Goal: Task Accomplishment & Management: Use online tool/utility

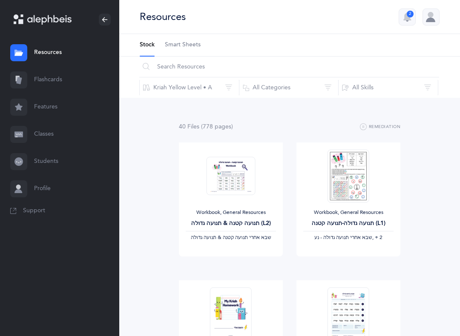
click at [69, 106] on link "Features" at bounding box center [59, 107] width 119 height 27
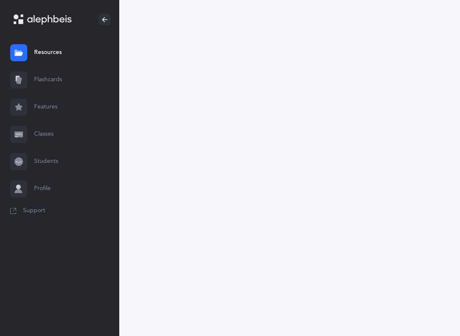
click at [86, 75] on link "Flashcards" at bounding box center [59, 79] width 119 height 27
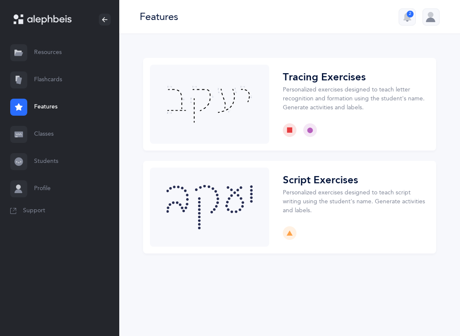
click at [34, 83] on link "Flashcards" at bounding box center [59, 79] width 119 height 27
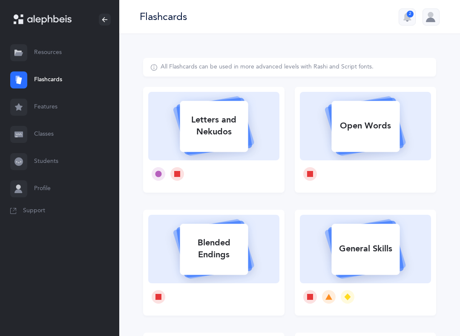
click at [248, 168] on div at bounding box center [213, 174] width 131 height 27
select select
select select "single"
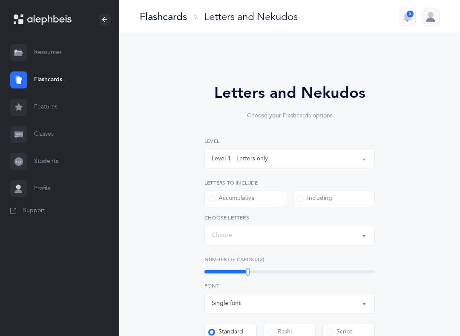
select select "27"
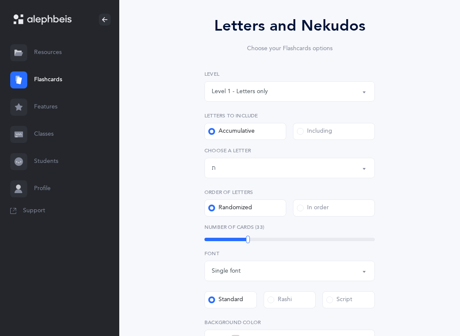
scroll to position [77, 0]
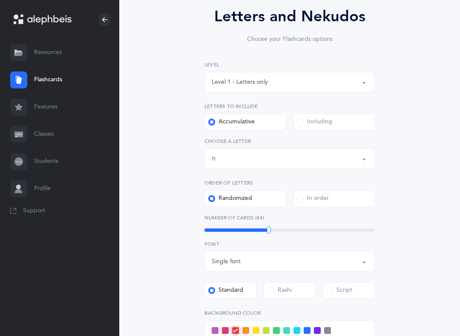
click at [318, 164] on div "Letters up until: ת" at bounding box center [290, 159] width 156 height 14
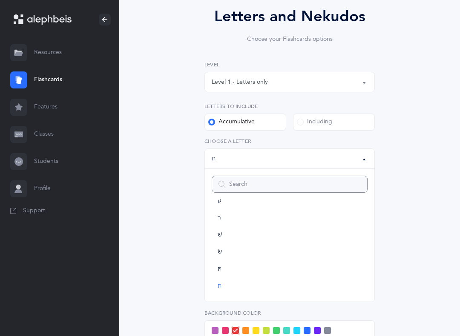
scroll to position [475, 0]
click at [429, 241] on div "Letters and Nekudos Choose your Flashcards options Level 1 - Letters only Level…" at bounding box center [289, 235] width 293 height 508
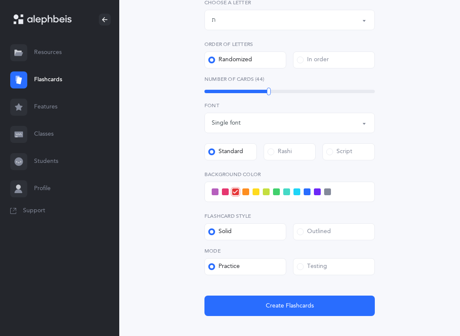
scroll to position [215, 0]
click at [301, 191] on div at bounding box center [289, 192] width 170 height 20
click at [296, 192] on span at bounding box center [296, 192] width 7 height 7
click at [0, 0] on input "checkbox" at bounding box center [0, 0] width 0 height 0
click at [328, 298] on button "Create Flashcards" at bounding box center [289, 306] width 170 height 20
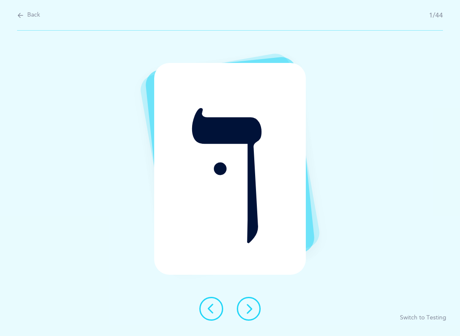
scroll to position [0, 0]
click at [250, 303] on button at bounding box center [249, 309] width 24 height 24
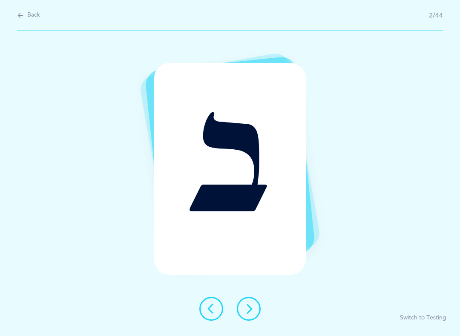
click at [207, 298] on button at bounding box center [211, 309] width 24 height 24
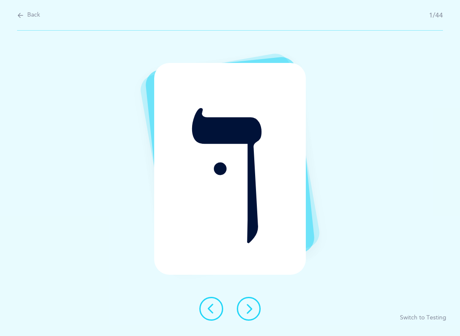
click at [255, 312] on button at bounding box center [249, 309] width 24 height 24
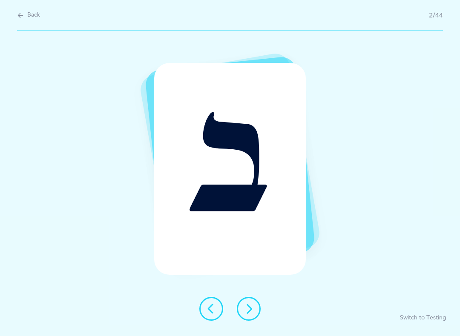
click at [258, 314] on button at bounding box center [249, 309] width 24 height 24
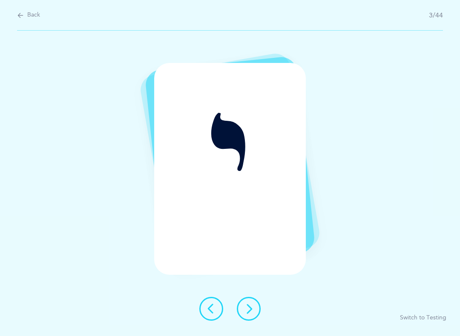
click at [255, 315] on button at bounding box center [249, 309] width 24 height 24
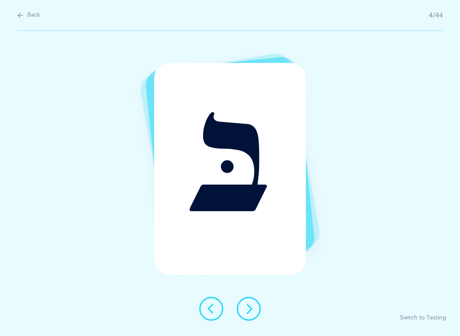
click at [248, 308] on icon at bounding box center [249, 309] width 10 height 10
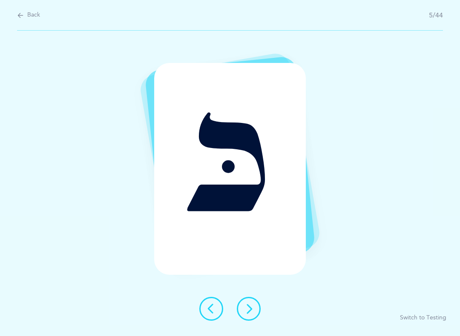
click at [253, 314] on icon at bounding box center [249, 309] width 10 height 10
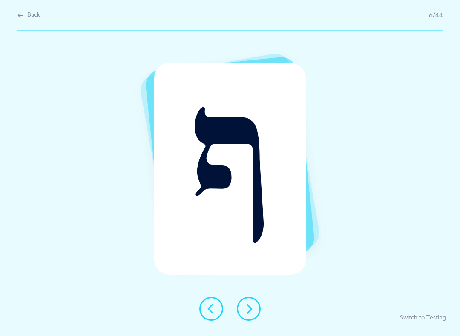
click at [253, 310] on icon at bounding box center [249, 309] width 10 height 10
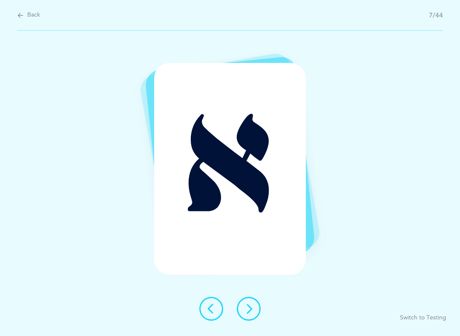
click at [256, 307] on button at bounding box center [249, 309] width 24 height 24
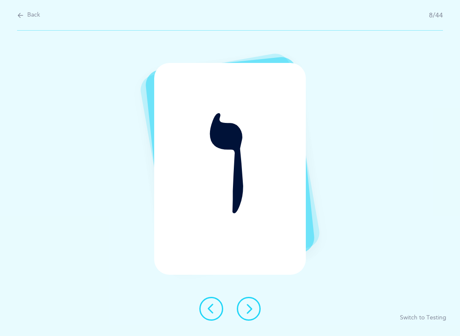
click at [255, 304] on button at bounding box center [249, 309] width 24 height 24
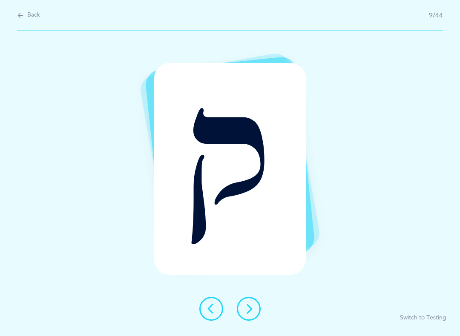
click at [255, 314] on button at bounding box center [249, 309] width 24 height 24
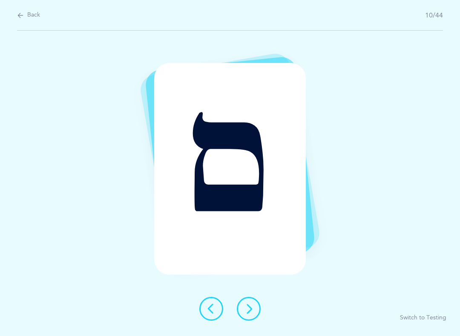
click at [251, 310] on icon at bounding box center [249, 309] width 10 height 10
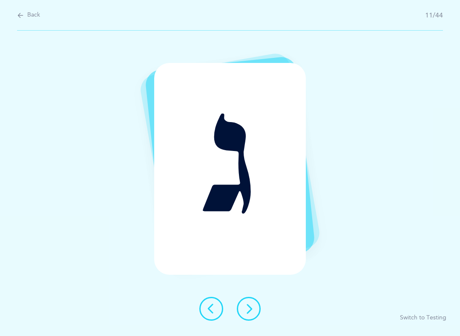
click at [248, 311] on icon at bounding box center [249, 309] width 10 height 10
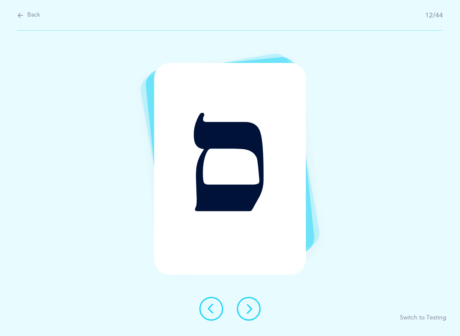
click at [249, 310] on icon at bounding box center [249, 309] width 10 height 10
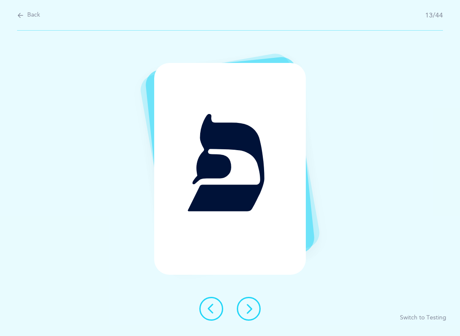
click at [248, 311] on icon at bounding box center [249, 309] width 10 height 10
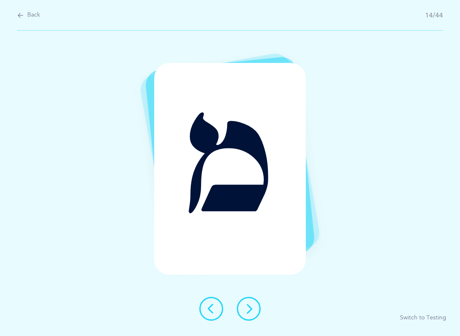
click at [250, 310] on icon at bounding box center [249, 309] width 10 height 10
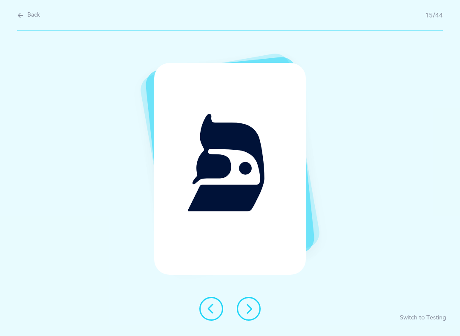
click at [247, 308] on icon at bounding box center [249, 309] width 10 height 10
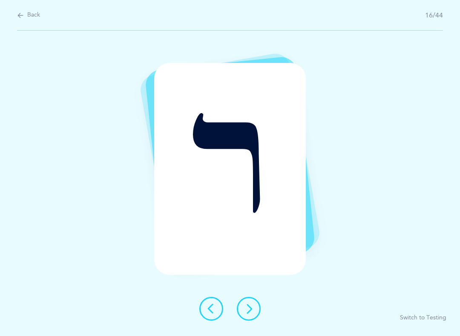
click at [252, 312] on icon at bounding box center [249, 309] width 10 height 10
click at [251, 310] on icon at bounding box center [249, 309] width 10 height 10
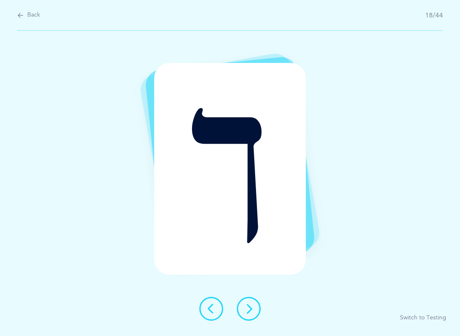
click at [249, 312] on icon at bounding box center [249, 309] width 10 height 10
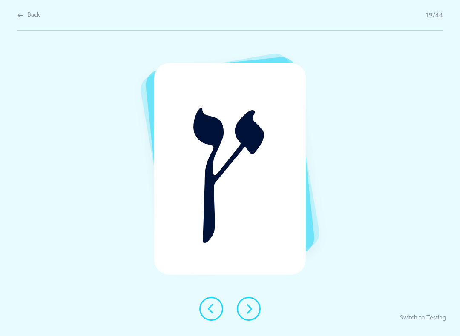
click at [254, 312] on button at bounding box center [249, 309] width 24 height 24
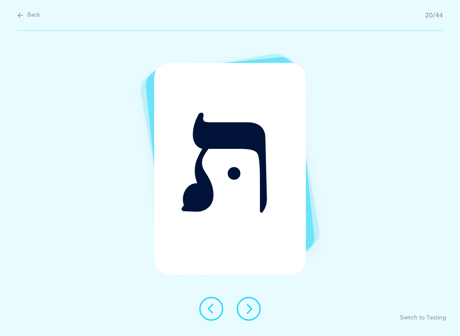
click at [251, 310] on icon at bounding box center [249, 309] width 10 height 10
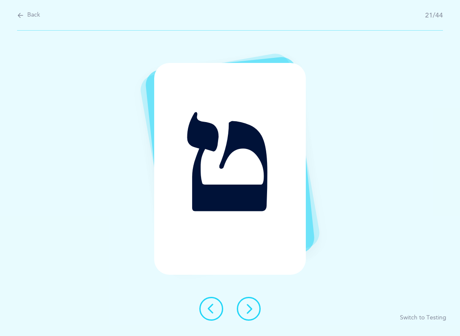
click at [249, 309] on icon at bounding box center [249, 309] width 10 height 10
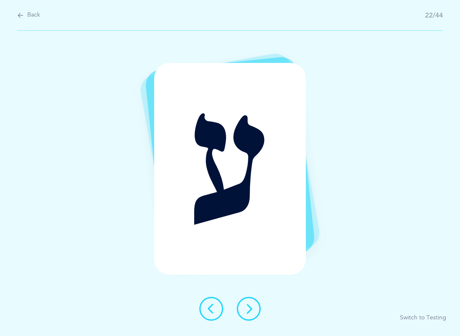
click at [251, 310] on icon at bounding box center [249, 309] width 10 height 10
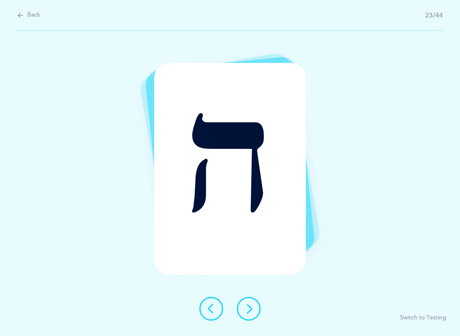
click at [251, 310] on icon at bounding box center [249, 309] width 10 height 10
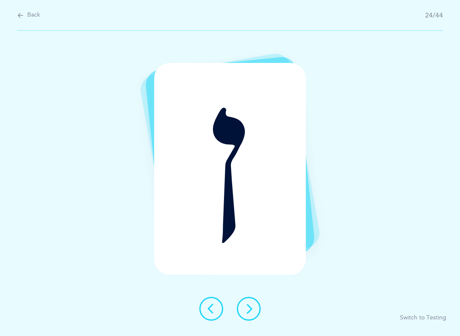
click at [252, 318] on button at bounding box center [249, 309] width 24 height 24
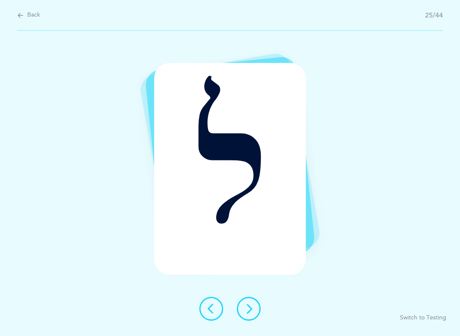
click at [247, 310] on icon at bounding box center [249, 309] width 10 height 10
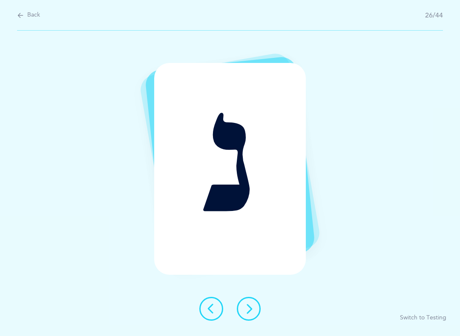
click at [248, 315] on button at bounding box center [249, 309] width 24 height 24
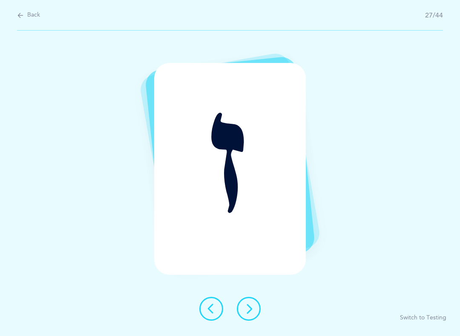
click at [250, 310] on icon at bounding box center [249, 309] width 10 height 10
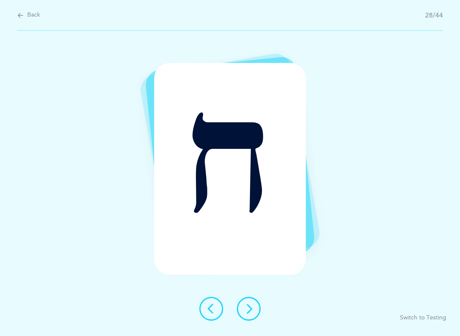
click at [250, 312] on icon at bounding box center [249, 309] width 10 height 10
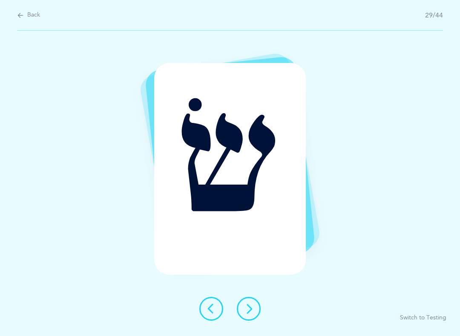
click at [251, 314] on icon at bounding box center [249, 309] width 10 height 10
click at [252, 310] on icon at bounding box center [249, 309] width 10 height 10
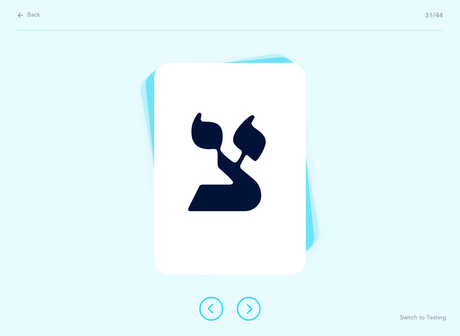
click at [254, 311] on icon at bounding box center [249, 309] width 10 height 10
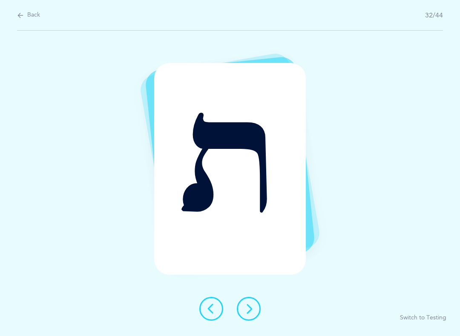
click at [255, 309] on button at bounding box center [249, 309] width 24 height 24
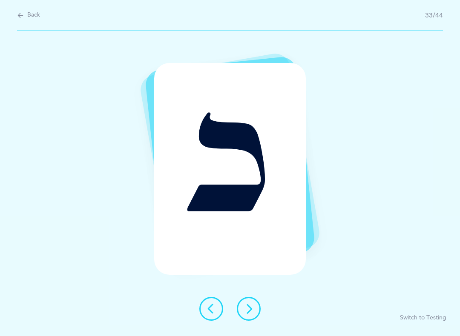
click at [255, 310] on button at bounding box center [249, 309] width 24 height 24
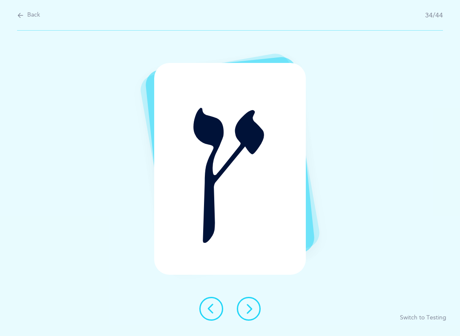
click at [250, 310] on icon at bounding box center [249, 309] width 10 height 10
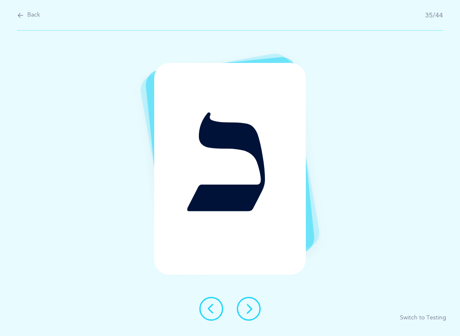
click at [252, 310] on icon at bounding box center [249, 309] width 10 height 10
click at [252, 309] on icon at bounding box center [249, 309] width 10 height 10
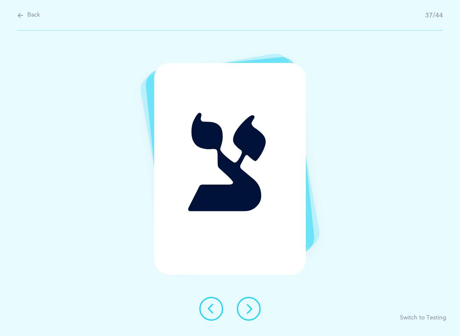
click at [257, 305] on button at bounding box center [249, 309] width 24 height 24
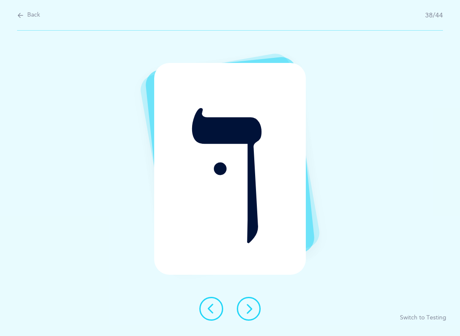
click at [250, 308] on icon at bounding box center [249, 309] width 10 height 10
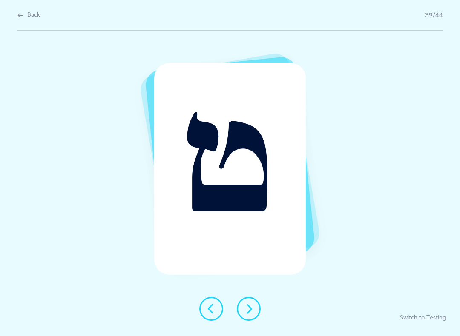
click at [253, 312] on icon at bounding box center [249, 309] width 10 height 10
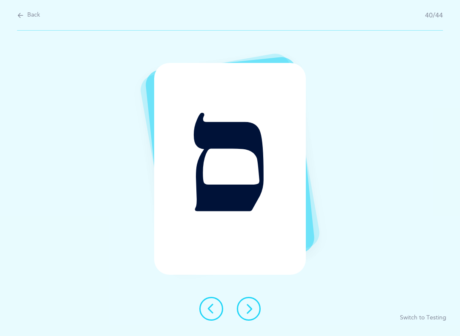
click at [250, 313] on icon at bounding box center [249, 309] width 10 height 10
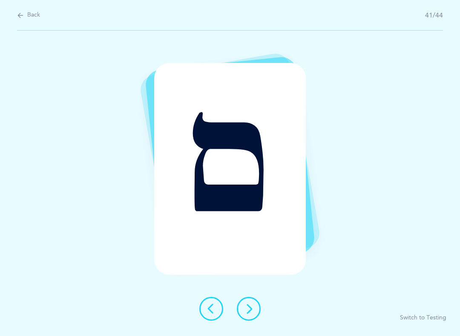
click at [264, 307] on div at bounding box center [229, 309] width 75 height 24
click at [257, 313] on button at bounding box center [249, 309] width 24 height 24
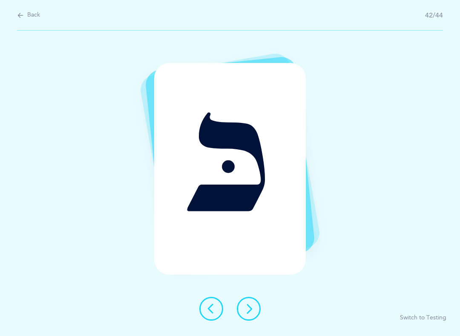
click at [246, 309] on icon at bounding box center [249, 309] width 10 height 10
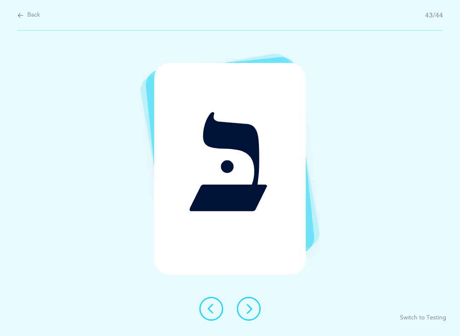
click at [253, 309] on icon at bounding box center [249, 309] width 10 height 10
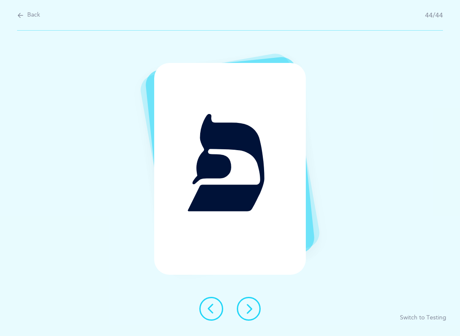
click at [259, 304] on button at bounding box center [249, 309] width 24 height 24
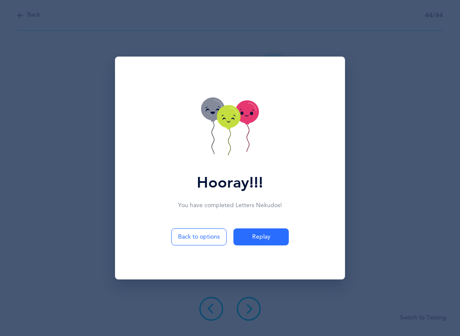
click at [237, 121] on icon at bounding box center [228, 116] width 23 height 23
click at [228, 132] on icon at bounding box center [230, 128] width 58 height 60
click at [230, 137] on icon at bounding box center [230, 128] width 58 height 60
click at [226, 129] on icon at bounding box center [228, 117] width 23 height 23
click at [459, 162] on div "Hooray!!! You have completed Letters Nekudos ! Back to options Replay" at bounding box center [230, 168] width 460 height 336
